Goal: Check status: Check status

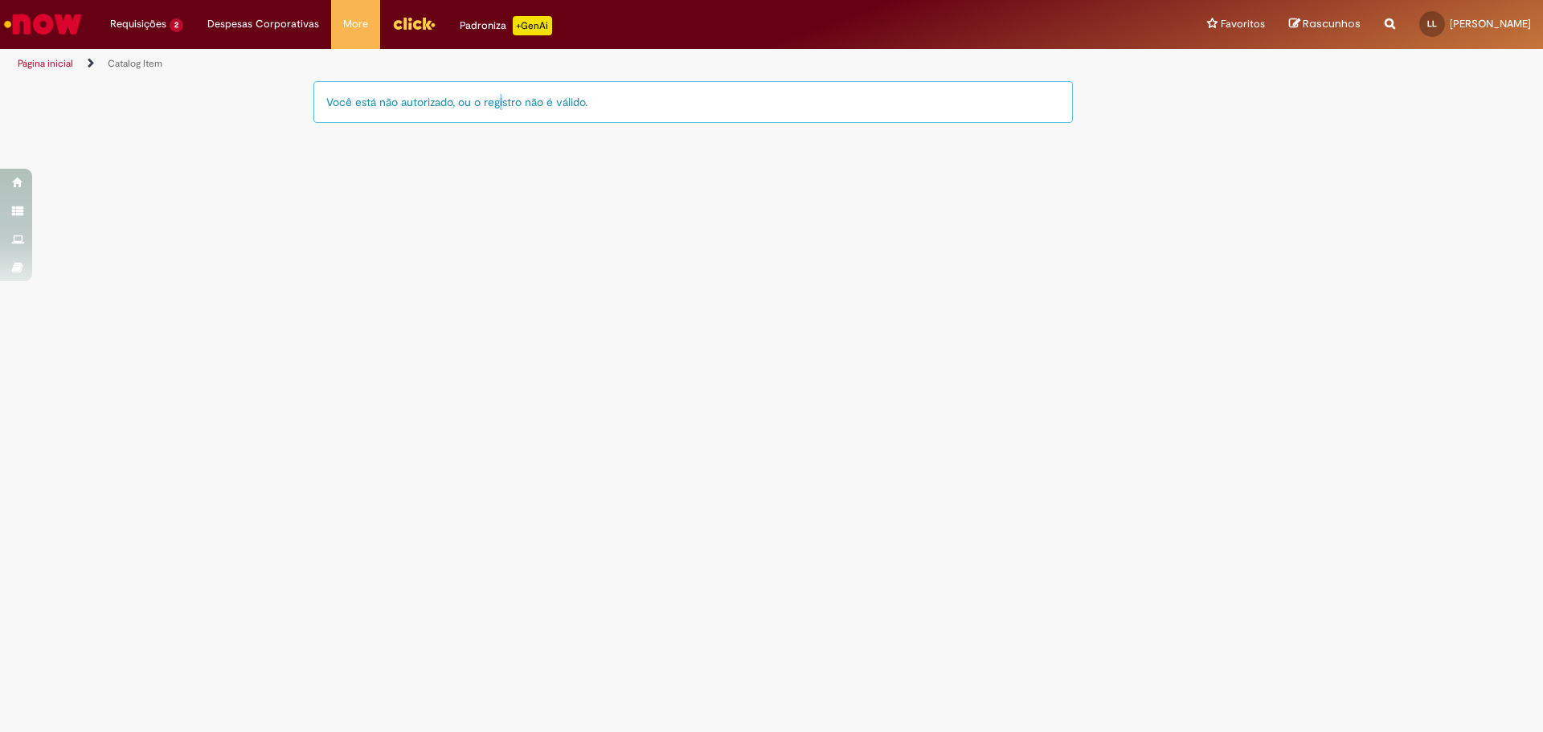
drag, startPoint x: 491, startPoint y: 98, endPoint x: 501, endPoint y: 100, distance: 10.6
click at [496, 100] on div "Você está não autorizado, ou o registro não é válido." at bounding box center [692, 102] width 759 height 42
drag, startPoint x: 599, startPoint y: 103, endPoint x: 292, endPoint y: 103, distance: 307.7
click at [292, 103] on div "LupiAssist +GenAI Digite a sua dúvida ou escolha uma opção a seguir ****** Oi, …" at bounding box center [771, 110] width 1543 height 60
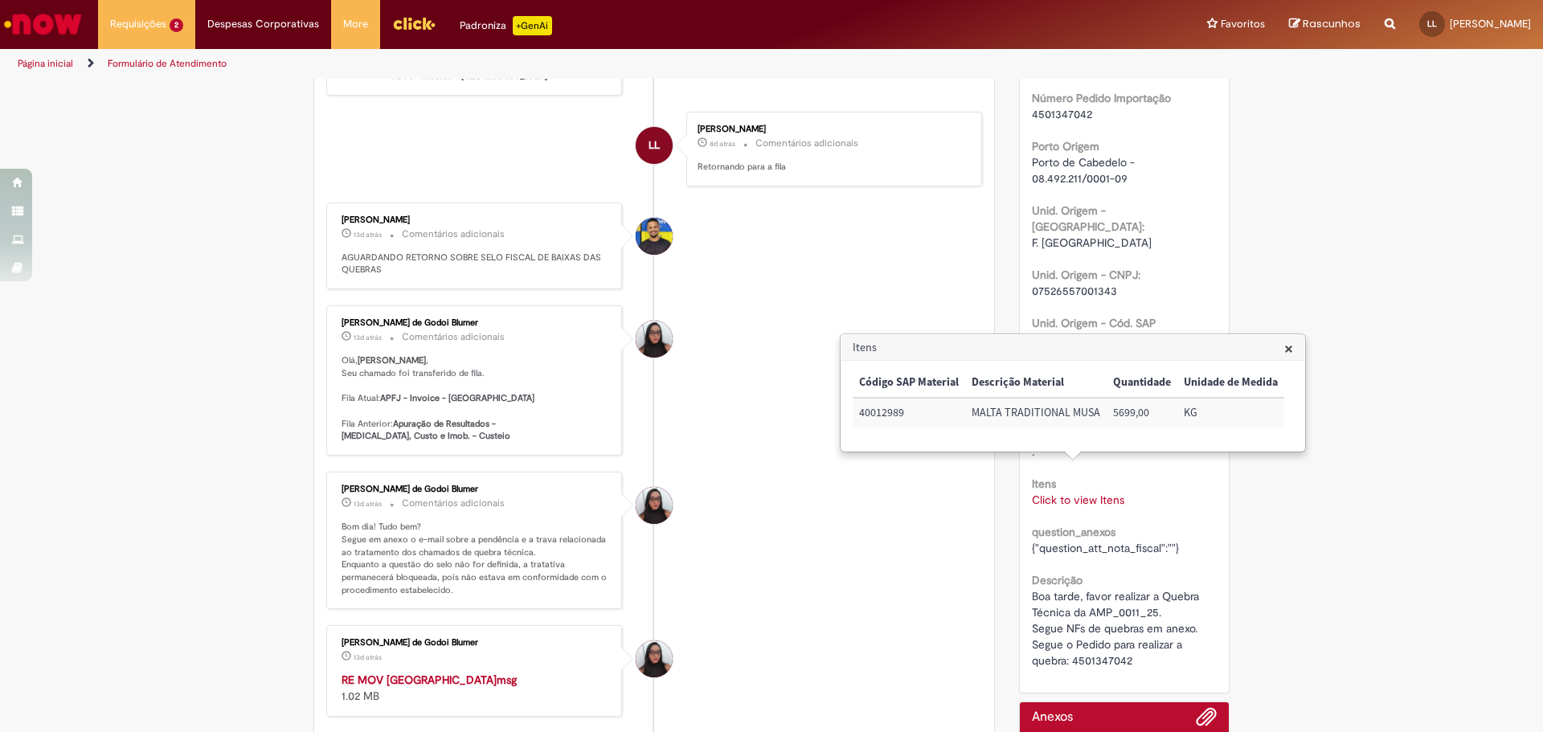
click at [1280, 341] on h3 "Itens" at bounding box center [1072, 348] width 463 height 26
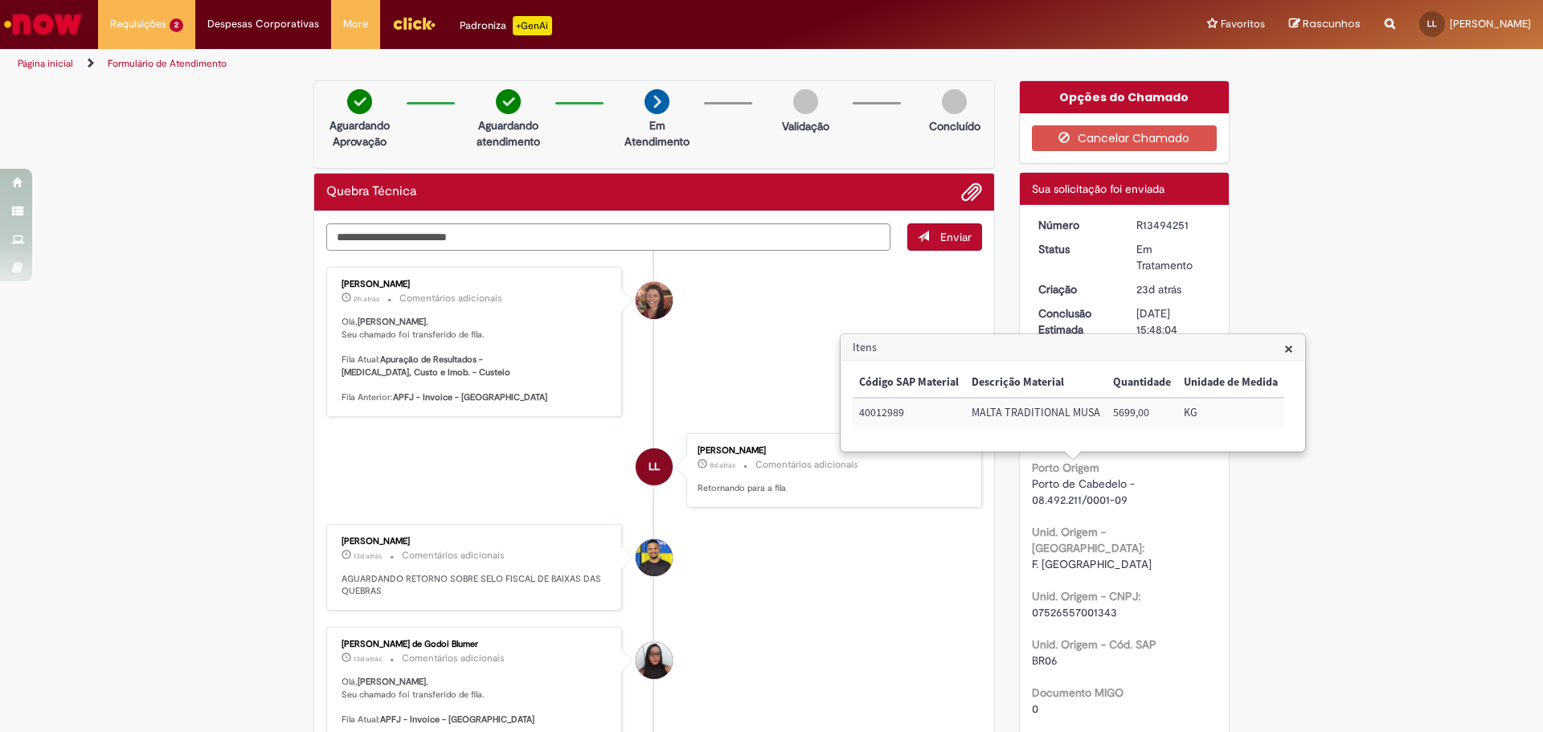
click at [1158, 226] on div "R13494251" at bounding box center [1173, 225] width 75 height 16
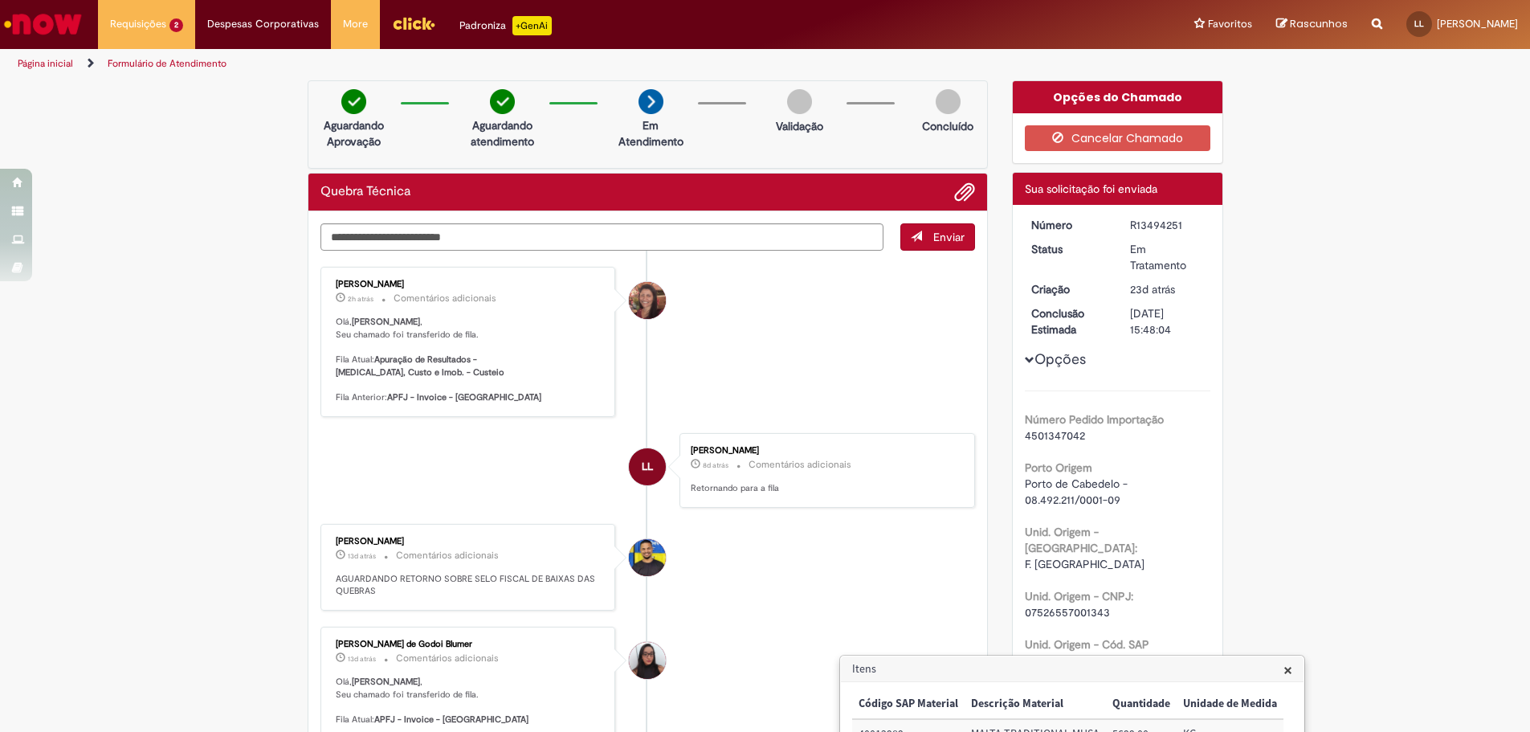
click at [1158, 226] on div "R13494251" at bounding box center [1167, 225] width 75 height 16
copy div "R13494251"
click at [380, 362] on b "Apuração de Resultados - Capex, Custo e Imob. - Custeio" at bounding box center [420, 365] width 169 height 25
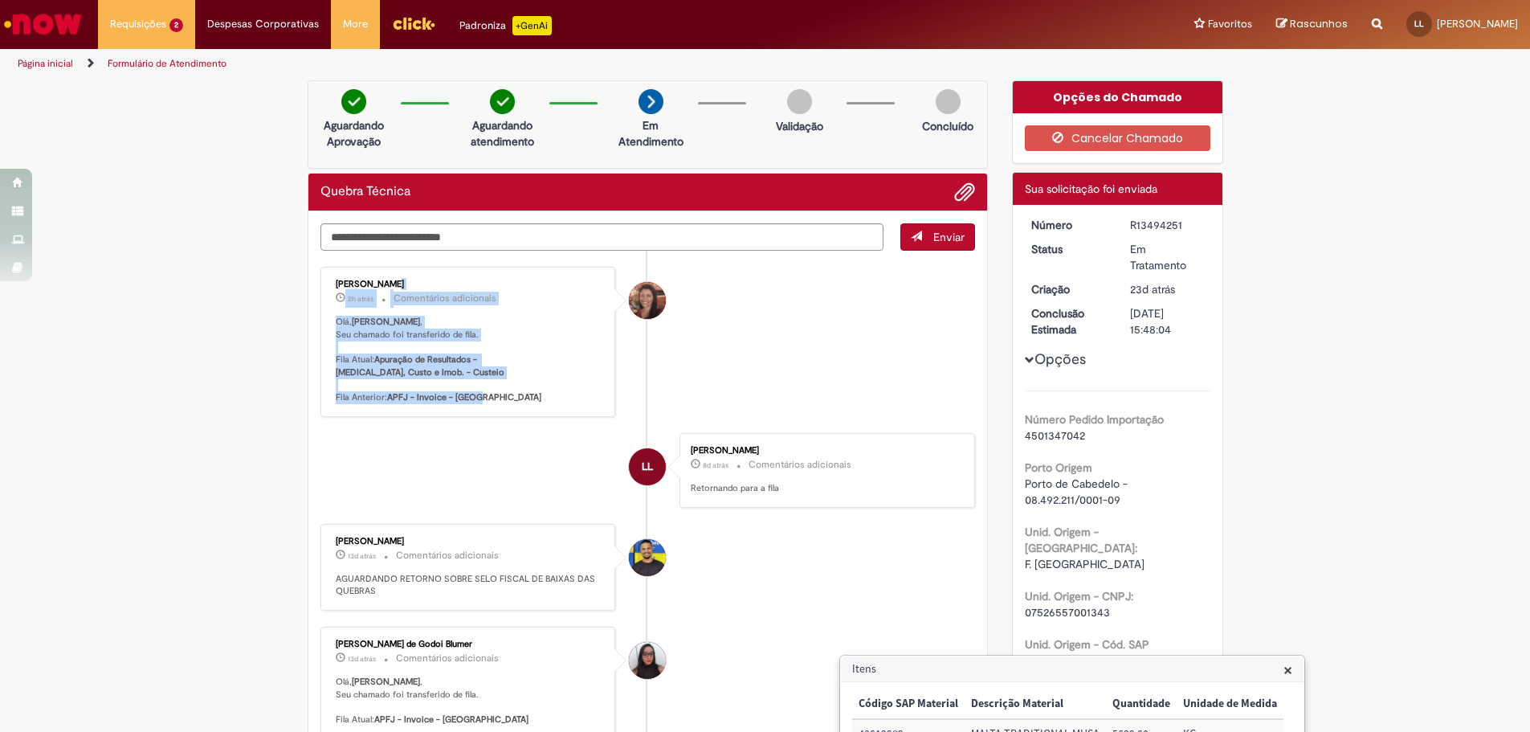
drag, startPoint x: 332, startPoint y: 287, endPoint x: 515, endPoint y: 386, distance: 208.1
click at [516, 387] on div "Selma Rosa Resende Marques 2h atrás 2 horas atrás Comentários adicionais Olá, L…" at bounding box center [468, 342] width 286 height 141
click at [504, 386] on p "Olá, Leonardo , Seu chamado foi transferido de fila. Fila Atual: Apuração de Re…" at bounding box center [470, 360] width 268 height 88
drag, startPoint x: 366, startPoint y: 366, endPoint x: 599, endPoint y: 362, distance: 233.0
click at [599, 362] on div "Selma Rosa Resende Marques 2h atrás 2 horas atrás Comentários adicionais Olá, L…" at bounding box center [468, 342] width 286 height 141
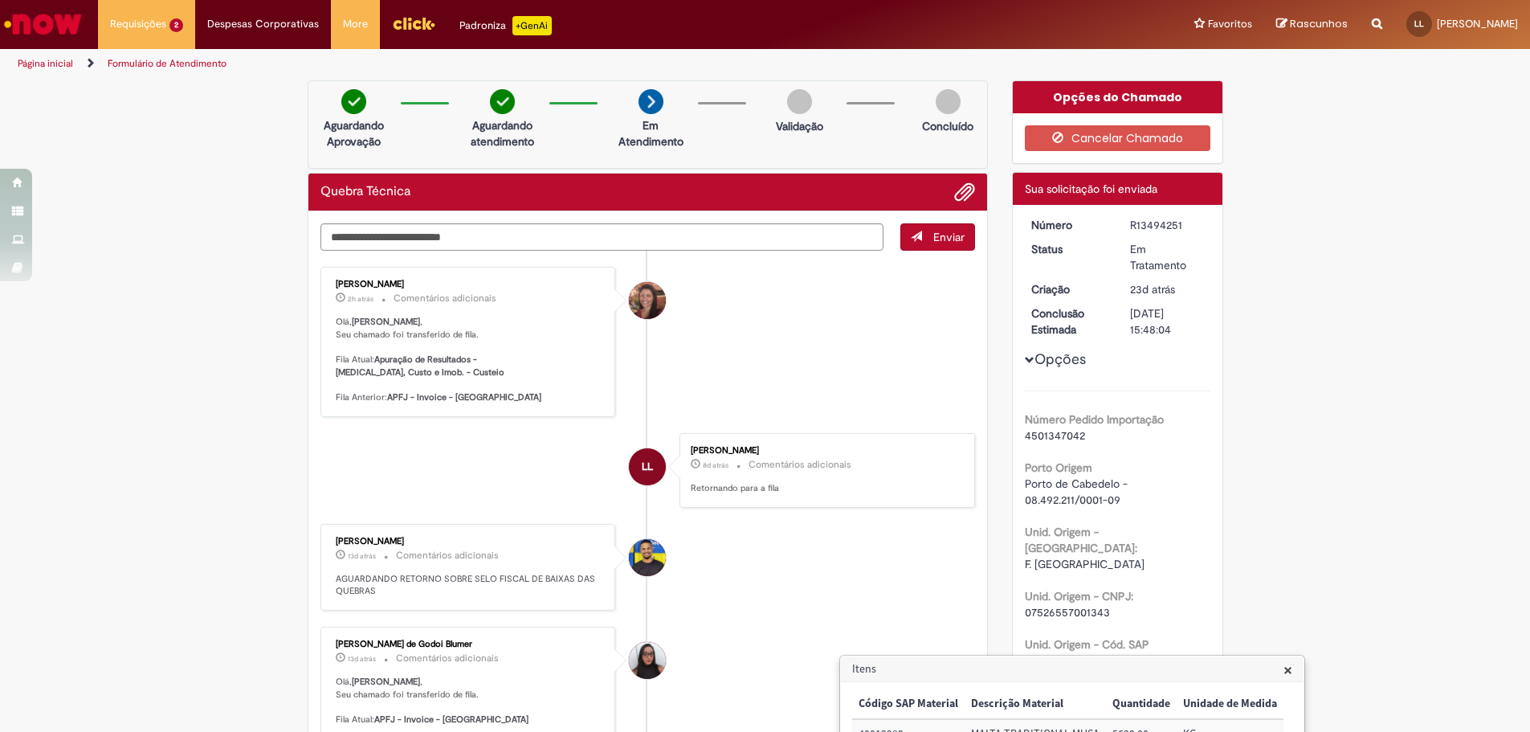
click at [514, 386] on p "Olá, Leonardo , Seu chamado foi transferido de fila. Fila Atual: Apuração de Re…" at bounding box center [470, 360] width 268 height 88
drag, startPoint x: 468, startPoint y: 390, endPoint x: 321, endPoint y: 389, distance: 147.0
click at [325, 389] on div "Selma Rosa Resende Marques 2h atrás 2 horas atrás Comentários adicionais Olá, L…" at bounding box center [468, 342] width 286 height 141
click at [496, 383] on p "Olá, Leonardo , Seu chamado foi transferido de fila. Fila Atual: Apuração de Re…" at bounding box center [470, 360] width 268 height 88
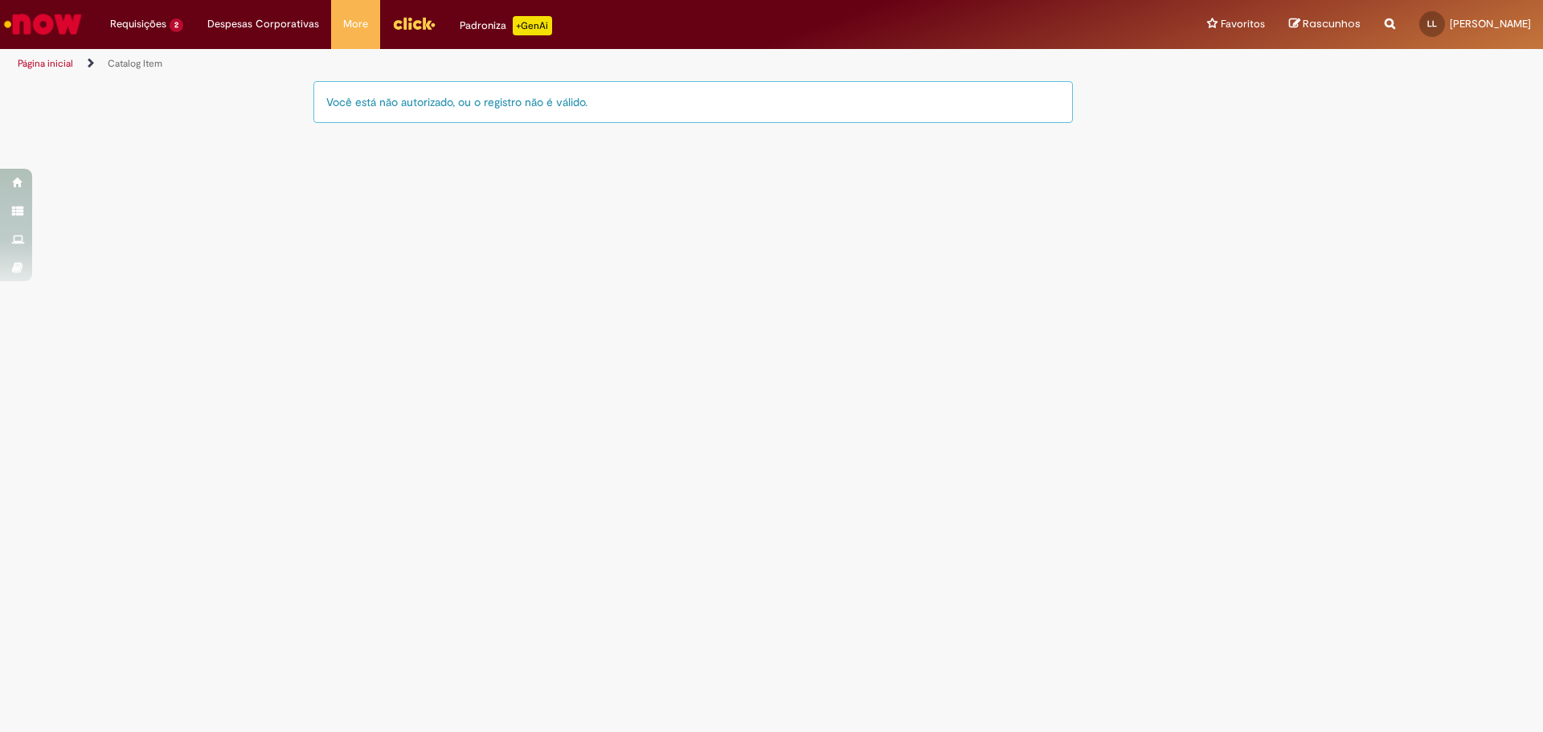
click at [697, 425] on main "Catalog Item LupiAssist +GenAI Digite a sua dúvida ou escolha uma opção a segui…" at bounding box center [771, 406] width 1543 height 652
drag, startPoint x: 570, startPoint y: 339, endPoint x: 482, endPoint y: 314, distance: 91.8
click at [482, 314] on main "Catalog Item LupiAssist +GenAI Digite a sua dúvida ou escolha uma opção a segui…" at bounding box center [771, 406] width 1543 height 652
drag, startPoint x: 321, startPoint y: 101, endPoint x: 602, endPoint y: 108, distance: 280.5
click at [602, 108] on div "Você está não autorizado, ou o registro não é válido." at bounding box center [692, 102] width 759 height 42
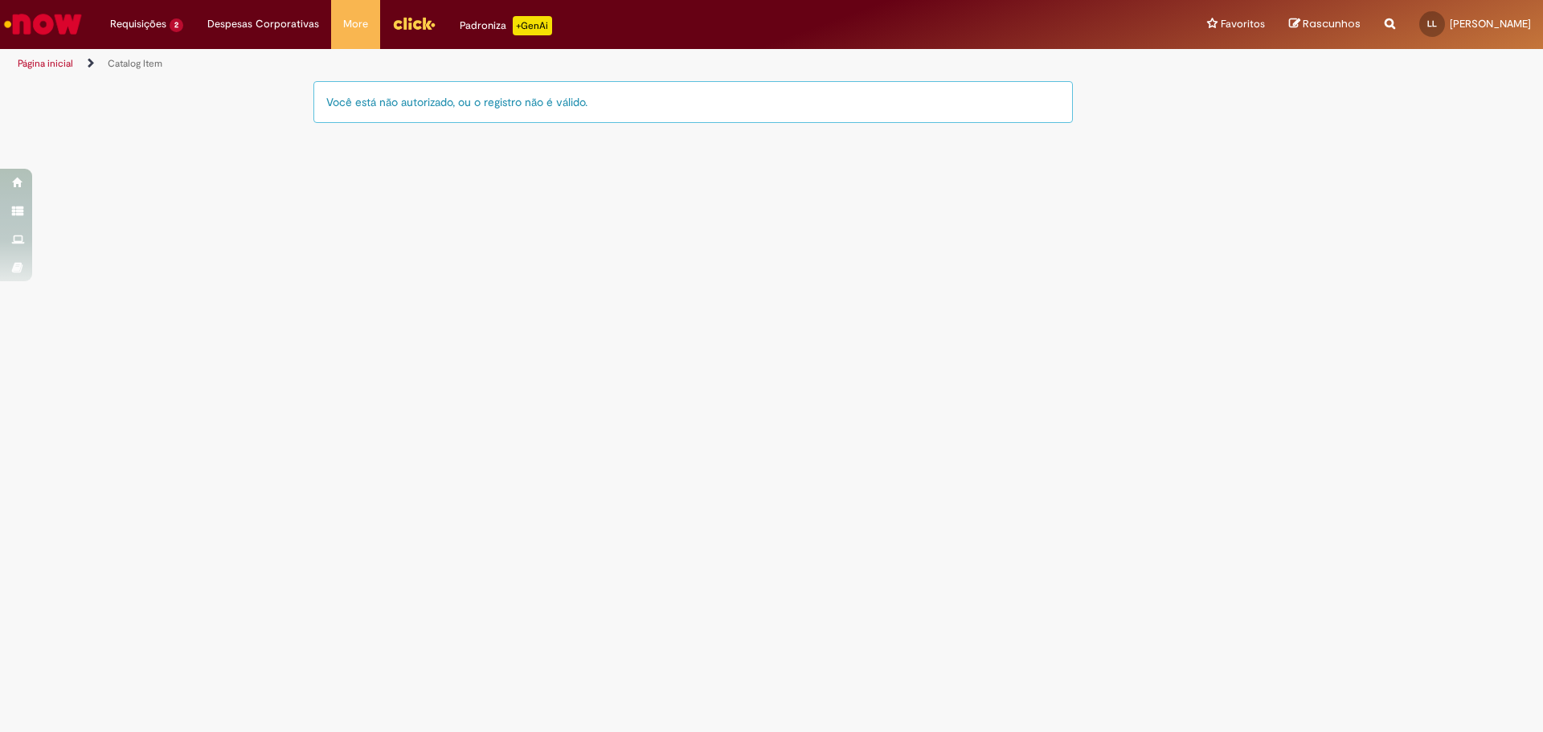
click at [602, 108] on div "Você está não autorizado, ou o registro não é válido." at bounding box center [692, 102] width 759 height 42
drag, startPoint x: 595, startPoint y: 104, endPoint x: 483, endPoint y: 111, distance: 111.9
click at [483, 111] on div "Você está não autorizado, ou o registro não é válido." at bounding box center [692, 102] width 759 height 42
click at [599, 118] on div "Você está não autorizado, ou o registro não é válido." at bounding box center [692, 102] width 759 height 42
drag, startPoint x: 319, startPoint y: 104, endPoint x: 702, endPoint y: 129, distance: 384.0
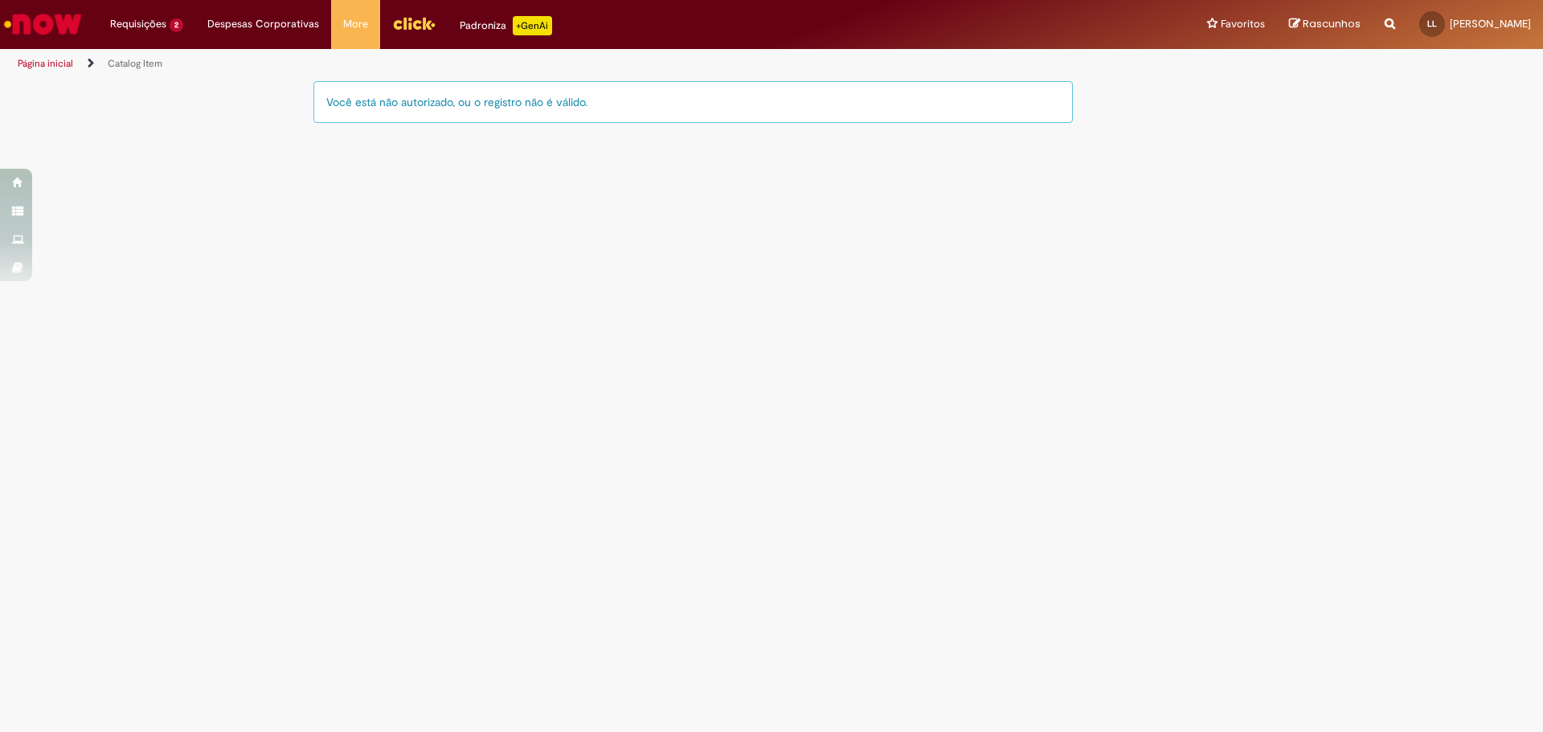
click at [702, 129] on div "Você está não autorizado, ou o registro não é válido." at bounding box center [692, 110] width 759 height 58
click at [620, 267] on main "Catalog Item LupiAssist +GenAI Digite a sua dúvida ou escolha uma opção a segui…" at bounding box center [771, 406] width 1543 height 652
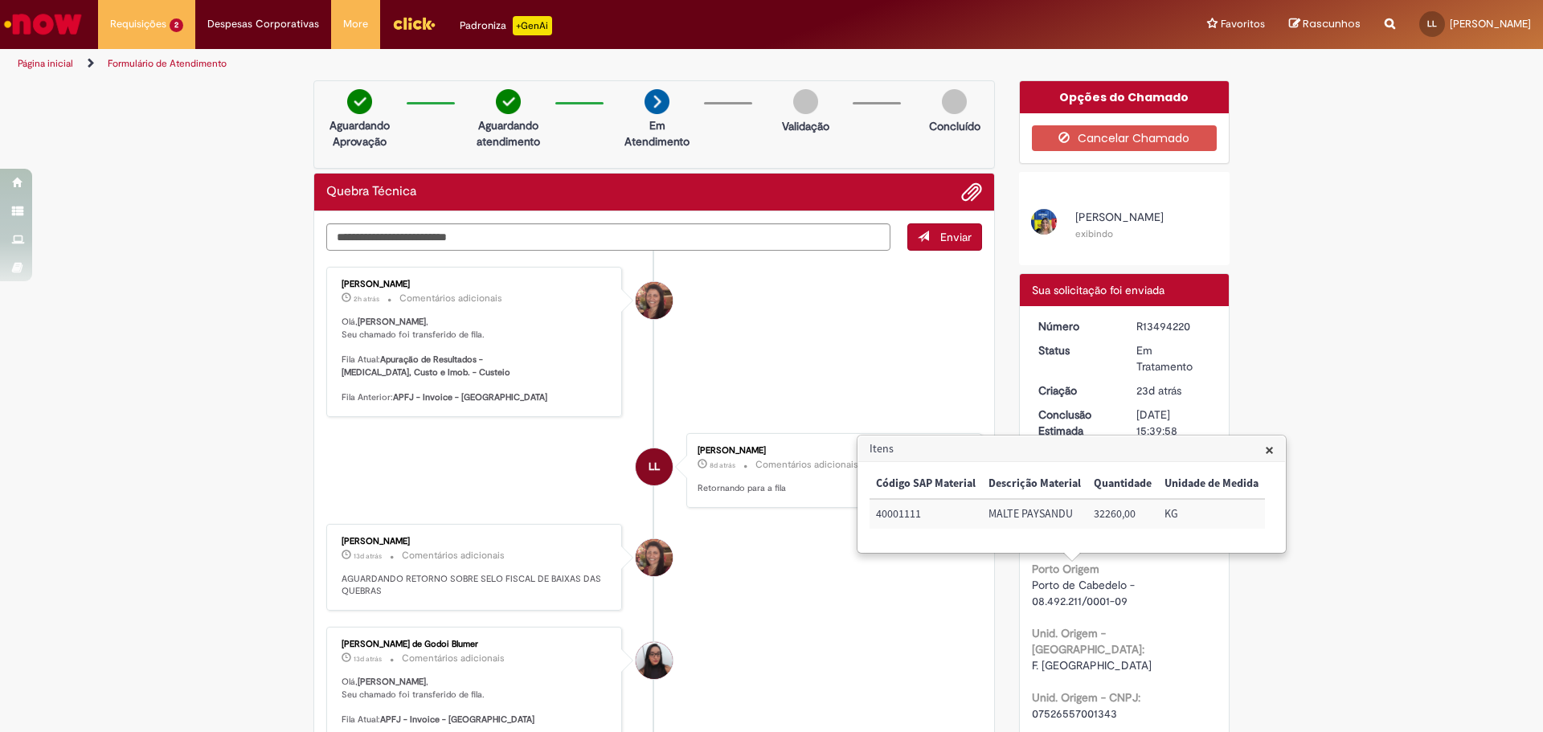
click at [1171, 330] on div "R13494220" at bounding box center [1173, 326] width 75 height 16
click at [1276, 456] on h3 "Itens" at bounding box center [1071, 449] width 427 height 26
click at [1273, 450] on span "×" at bounding box center [1269, 450] width 9 height 22
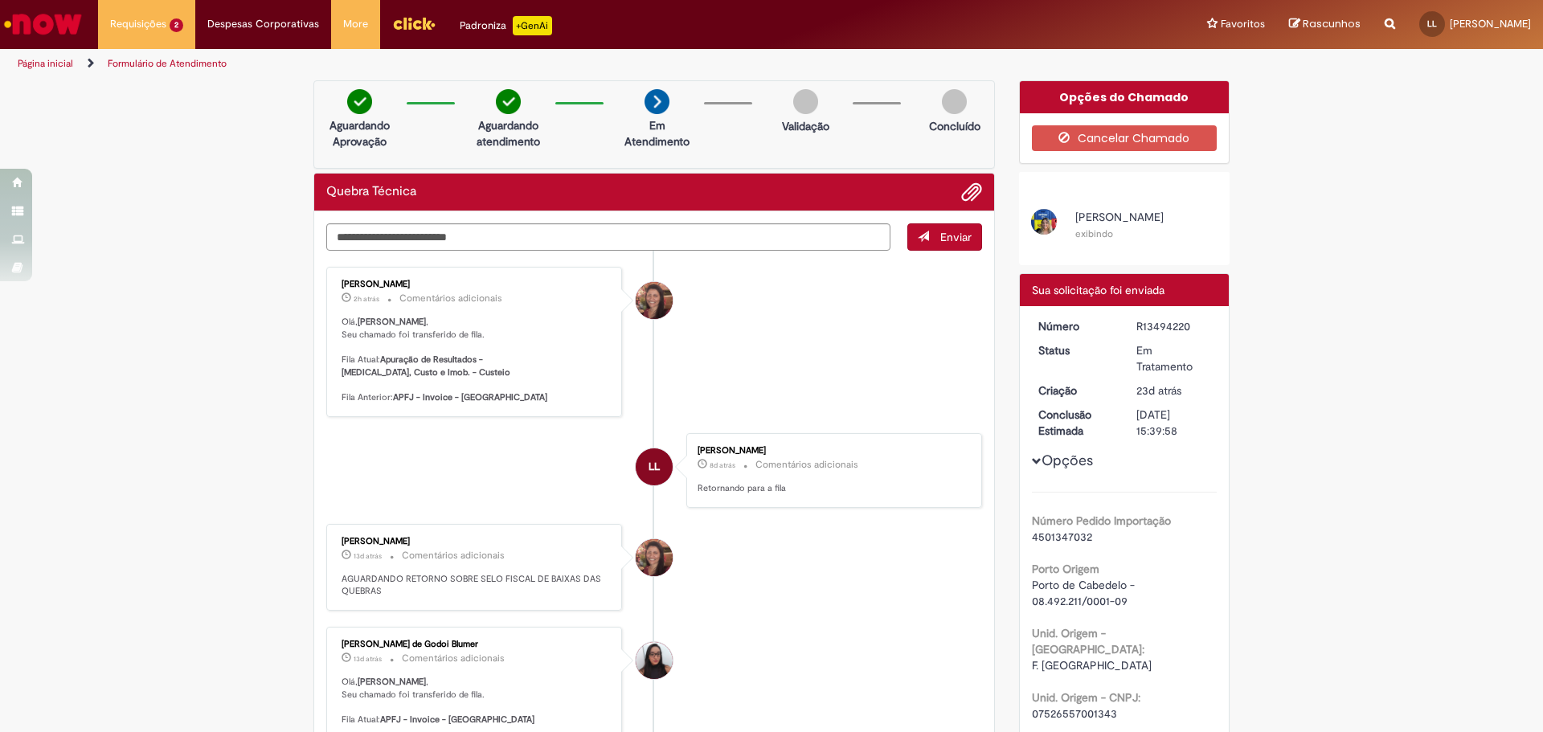
click at [1155, 329] on div "R13494220" at bounding box center [1173, 326] width 75 height 16
copy div "R13494220"
